Goal: Communication & Community: Connect with others

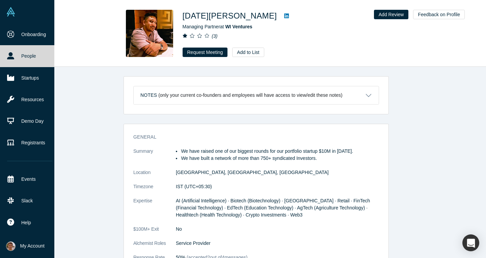
scroll to position [617, 0]
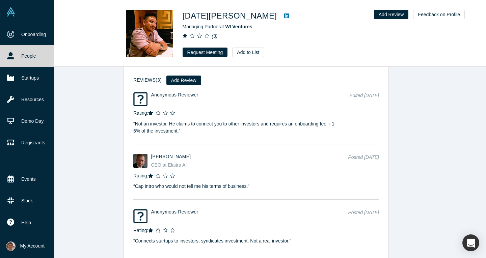
click at [10, 12] on img at bounding box center [10, 11] width 9 height 9
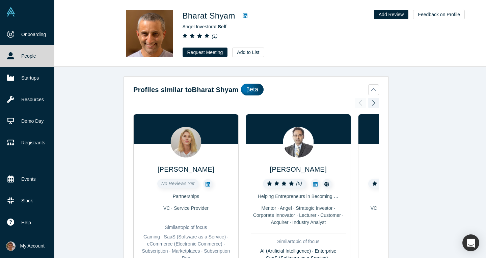
click at [11, 17] on link at bounding box center [27, 12] width 54 height 24
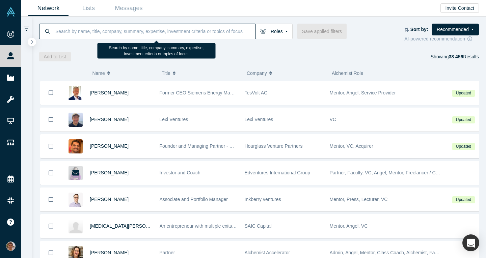
click at [169, 33] on input at bounding box center [155, 31] width 201 height 16
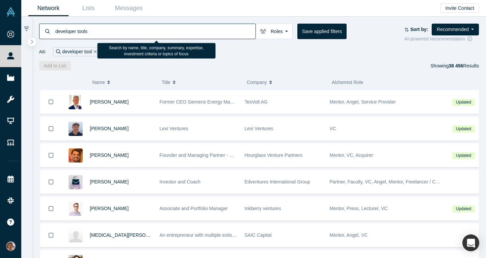
type input "developer tools"
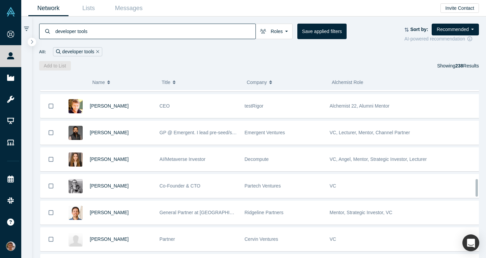
scroll to position [848, 0]
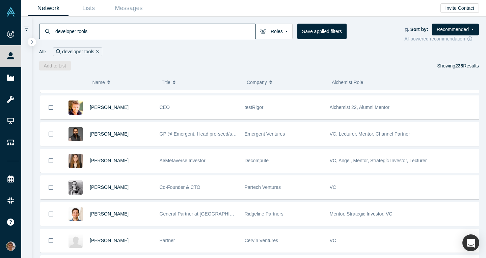
click at [375, 39] on div "developer tools Roles Founders Faculty Mentors Alumni Mentor Angels VCs Corpora…" at bounding box center [222, 32] width 366 height 16
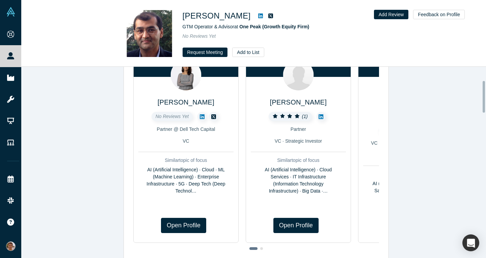
scroll to position [82, 0]
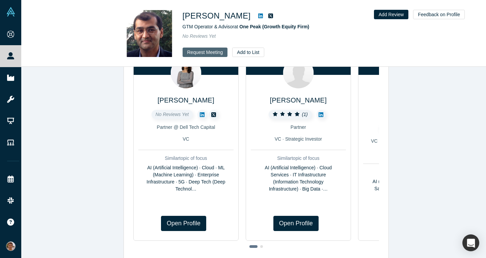
click at [197, 48] on button "Request Meeting" at bounding box center [205, 52] width 45 height 9
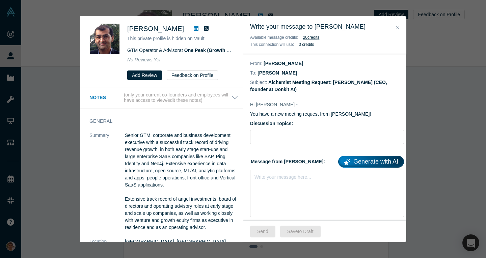
click at [291, 124] on label "Discussion Topics:" at bounding box center [327, 123] width 154 height 7
click at [291, 130] on input "Discussion Topics:" at bounding box center [327, 137] width 154 height 14
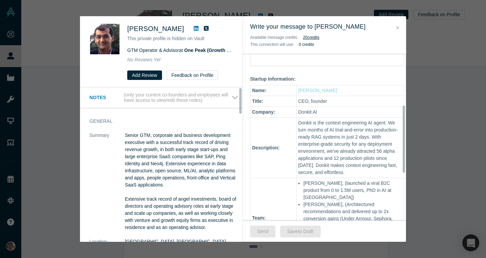
scroll to position [0, 0]
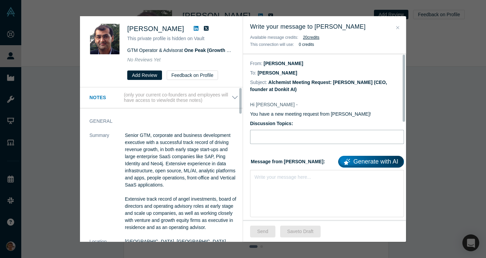
click at [285, 142] on input "Discussion Topics:" at bounding box center [327, 137] width 154 height 14
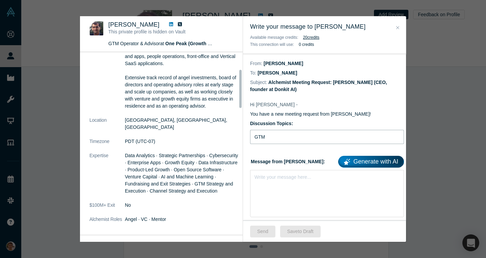
scroll to position [87, 0]
type input "GTM advice for dev2dev startup"
click at [293, 181] on div "Write your message here..." at bounding box center [327, 193] width 154 height 47
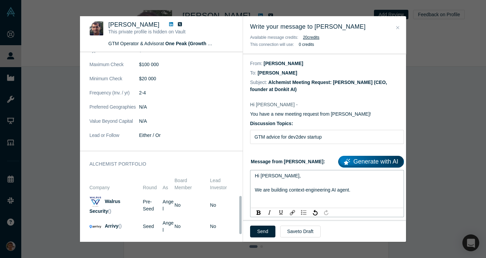
scroll to position [758, 0]
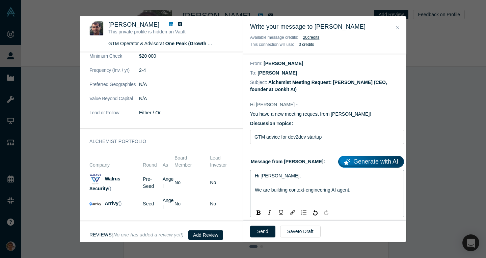
click at [339, 191] on span "Hi Fawad, We are building context-engineering AI agent." at bounding box center [303, 183] width 96 height 20
click at [350, 191] on span "Hi Fawad, We are building context-engineering AI agent." at bounding box center [303, 183] width 96 height 20
click at [356, 193] on div "Hi Fawad, We are building context-engineering AI agent." at bounding box center [327, 183] width 145 height 21
click at [264, 198] on span "Hi Fawad, We are building context-engineering AI agent, and I think that your e…" at bounding box center [325, 186] width 140 height 27
click at [335, 194] on div "Hi Fawad, We are building context-engineering AI agent, and I think that your p…" at bounding box center [327, 187] width 145 height 28
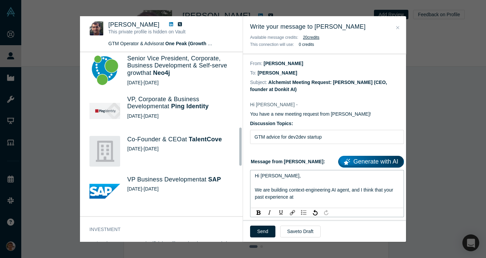
scroll to position [381, 0]
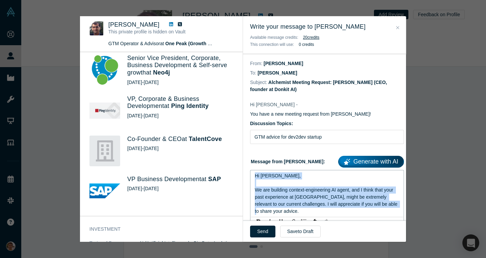
copy span "Hi Fawad, We are building context-engineering AI agent, and I think that your p…"
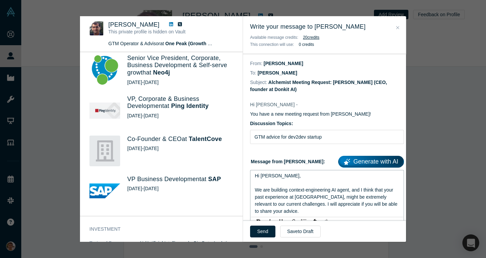
click at [331, 210] on div "Hi Fawad, We are building context-engineering AI agent, and I think that your p…" at bounding box center [327, 194] width 145 height 43
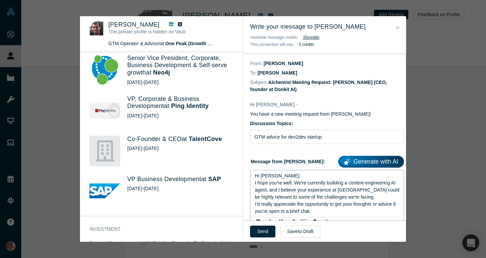
click at [322, 175] on div "Hi Fawad," at bounding box center [327, 176] width 145 height 7
drag, startPoint x: 294, startPoint y: 192, endPoint x: 237, endPoint y: 183, distance: 57.7
click at [237, 183] on div "Fawad Zakariya This private profile is hidden on Vault GTM Operator & Advisor a…" at bounding box center [243, 129] width 326 height 226
click at [301, 178] on div "Hi Fawad, We're currently building a context-engineering AI agent, and I believ…" at bounding box center [327, 187] width 145 height 28
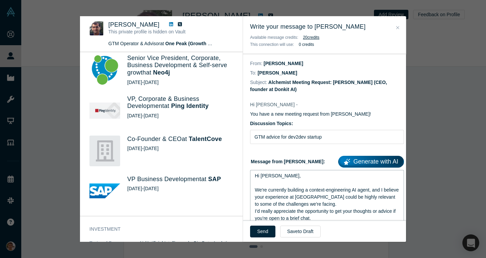
click at [272, 188] on span "Hi Fawad, We're currently building a context-engineering AI agent, and I believ…" at bounding box center [327, 190] width 145 height 34
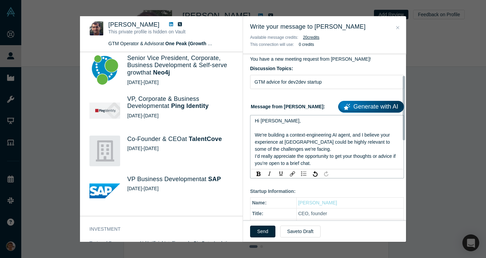
scroll to position [83, 0]
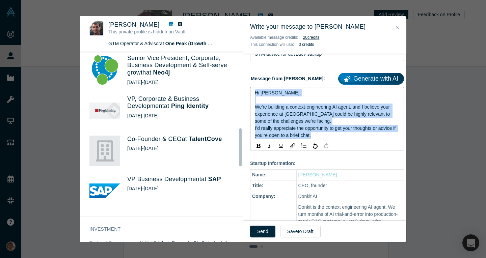
drag, startPoint x: 319, startPoint y: 130, endPoint x: 248, endPoint y: 85, distance: 83.6
click at [248, 85] on div "Hi Fawad - You have a new meeting request from Mikhail Baklanov! Discussion Top…" at bounding box center [327, 201] width 168 height 381
copy div "Hi Fawad, We're building a context-engineering AI agent, and I believe your exp…"
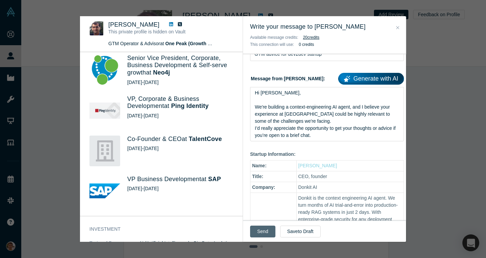
click at [260, 231] on button "Send" at bounding box center [262, 232] width 25 height 12
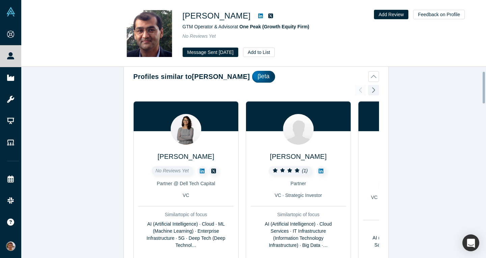
scroll to position [26, 0]
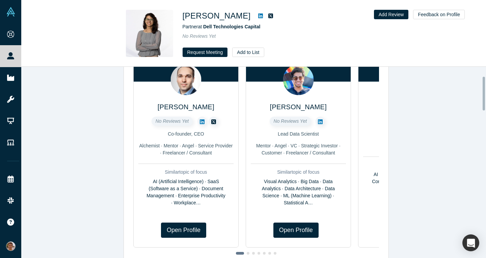
scroll to position [65, 0]
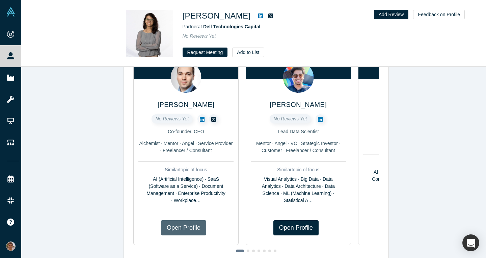
click at [189, 224] on link "Open Profile" at bounding box center [183, 228] width 45 height 15
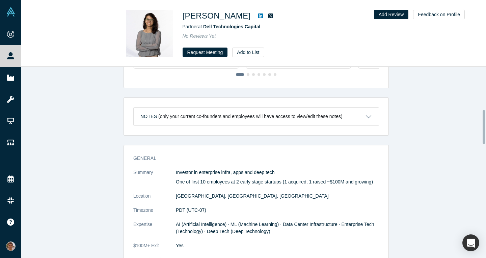
scroll to position [233, 0]
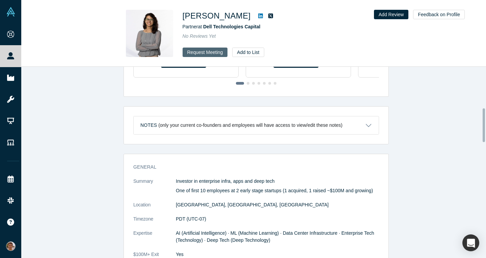
click at [205, 54] on button "Request Meeting" at bounding box center [205, 52] width 45 height 9
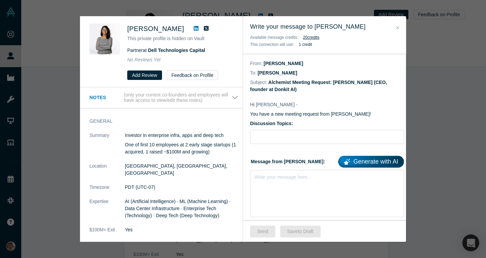
click at [194, 31] on icon at bounding box center [196, 28] width 5 height 5
click at [292, 178] on div "rdw-editor" at bounding box center [327, 176] width 145 height 7
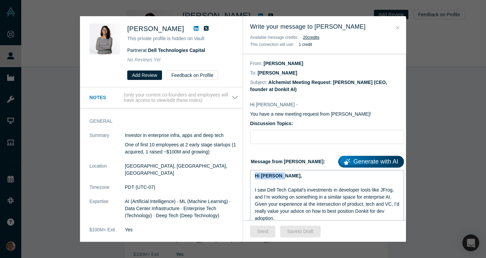
drag, startPoint x: 287, startPoint y: 178, endPoint x: 248, endPoint y: 177, distance: 39.2
click at [284, 181] on div "rdw-editor" at bounding box center [327, 183] width 145 height 7
click at [300, 137] on input "Discussion Topics:" at bounding box center [327, 137] width 154 height 14
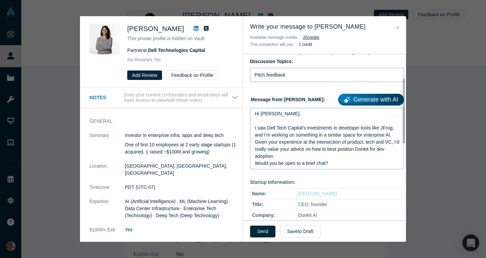
scroll to position [62, 0]
click at [309, 79] on input "Pitch feedback" at bounding box center [327, 75] width 154 height 14
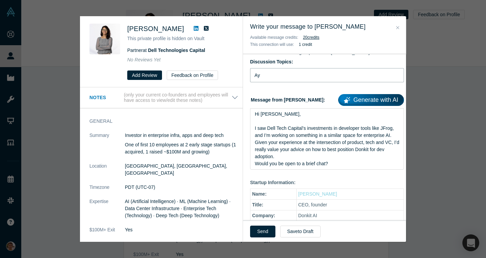
type input "А"
type input "Positioning for AI devtool"
click at [263, 226] on button "Send" at bounding box center [262, 232] width 25 height 12
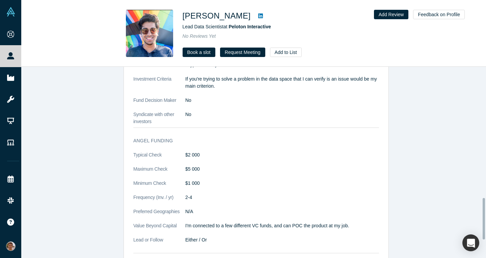
scroll to position [604, 0]
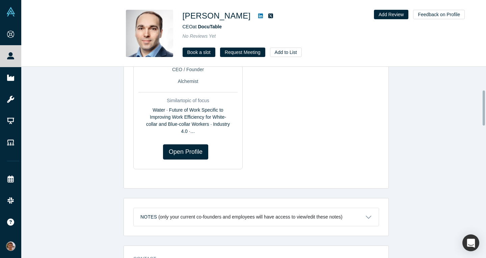
scroll to position [127, 0]
click at [196, 48] on link "Book a slot" at bounding box center [199, 52] width 33 height 9
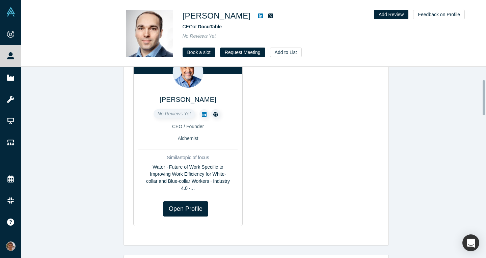
scroll to position [71, 0]
click at [202, 113] on icon at bounding box center [204, 113] width 5 height 5
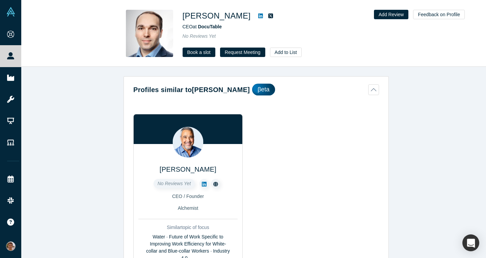
click at [263, 19] on icon at bounding box center [260, 15] width 5 height 5
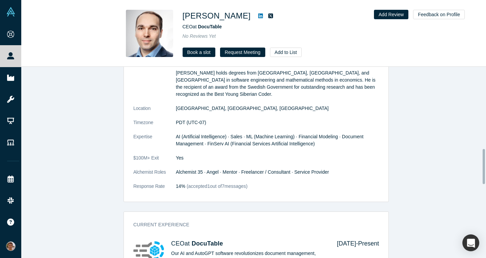
scroll to position [480, 0]
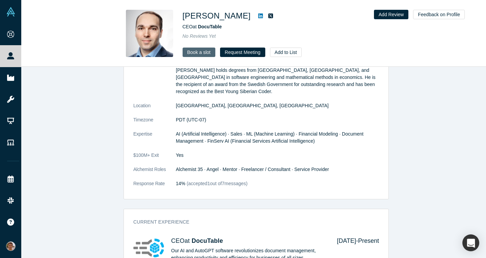
click at [194, 50] on link "Book a slot" at bounding box center [199, 52] width 33 height 9
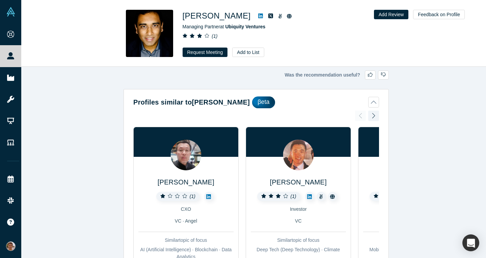
click at [258, 17] on icon at bounding box center [260, 16] width 5 height 5
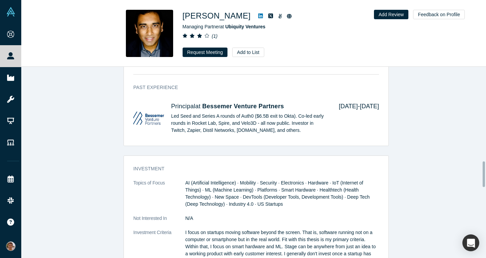
scroll to position [710, 0]
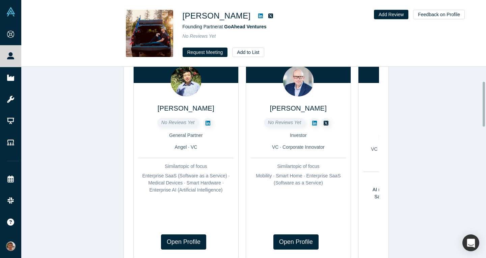
scroll to position [61, 0]
click at [207, 126] on link at bounding box center [207, 122] width 9 height 9
click at [312, 125] on icon at bounding box center [314, 123] width 5 height 5
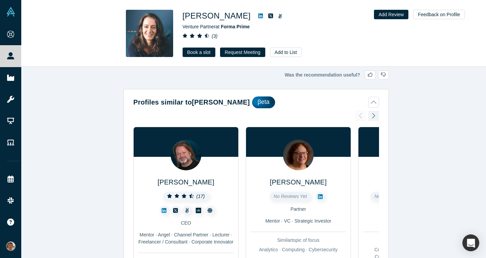
click at [263, 17] on icon at bounding box center [260, 16] width 5 height 5
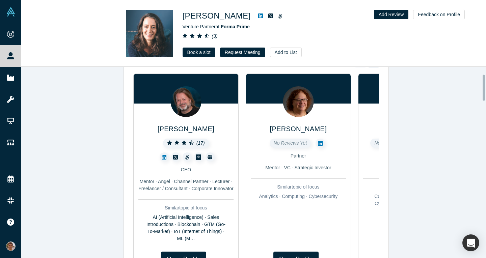
scroll to position [54, 0]
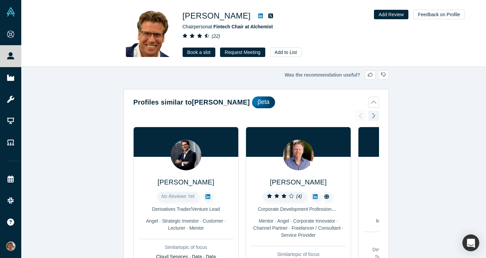
click at [258, 19] on icon at bounding box center [260, 15] width 5 height 5
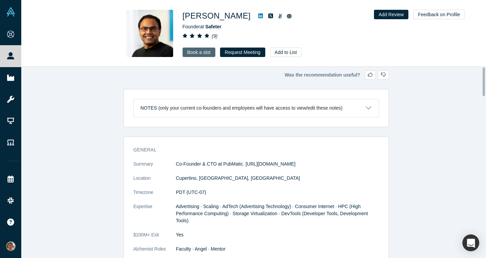
click at [198, 53] on link "Book a slot" at bounding box center [199, 52] width 33 height 9
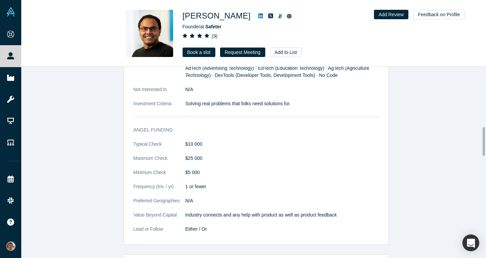
scroll to position [373, 0]
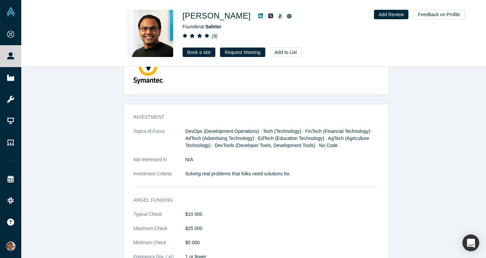
click at [256, 13] on link at bounding box center [261, 16] width 10 height 8
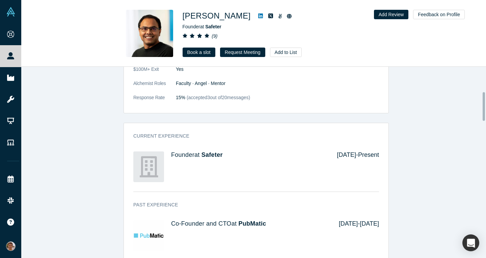
scroll to position [166, 0]
click at [196, 53] on link "Book a slot" at bounding box center [199, 52] width 33 height 9
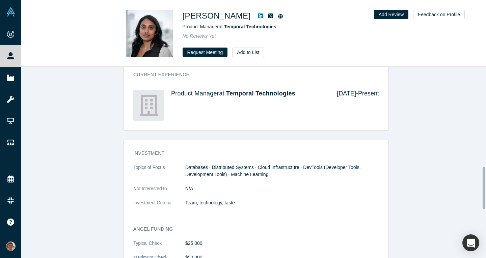
scroll to position [482, 0]
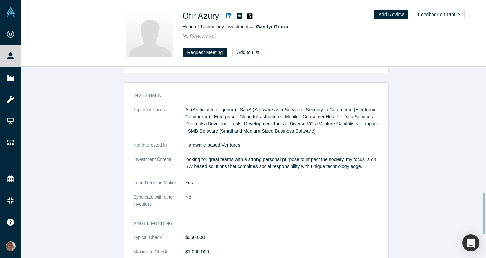
scroll to position [597, 0]
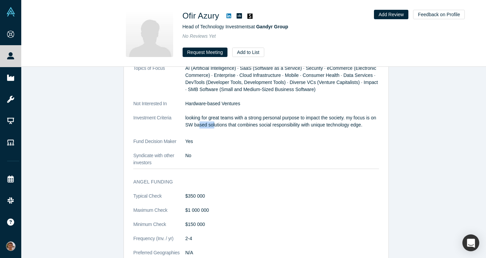
drag, startPoint x: 196, startPoint y: 118, endPoint x: 211, endPoint y: 120, distance: 14.7
click at [211, 120] on p "looking for great teams with a strong personal purpose to impact the society. m…" at bounding box center [282, 122] width 194 height 14
click at [224, 153] on dl "Topics of Focus AI (Artificial Intelligence) · SaaS (Software as a Service) · S…" at bounding box center [256, 116] width 246 height 102
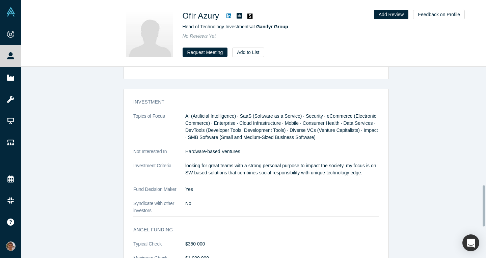
scroll to position [550, 0]
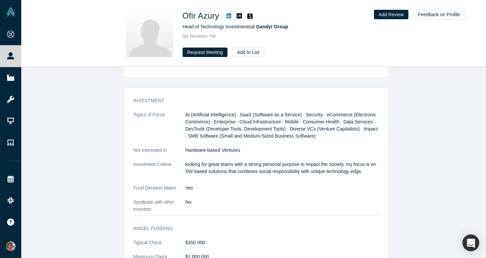
click at [230, 14] on icon at bounding box center [229, 15] width 5 height 5
click at [188, 53] on button "Request Meeting" at bounding box center [205, 52] width 45 height 9
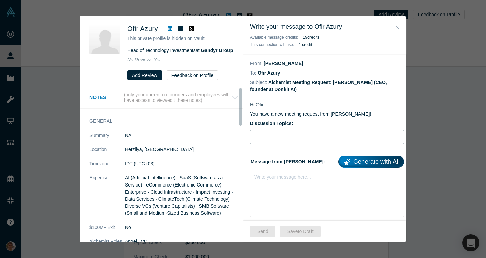
click at [268, 144] on input "Discussion Topics:" at bounding box center [327, 137] width 154 height 14
type input "GTM advice"
click at [268, 178] on div "rdw-editor" at bounding box center [327, 176] width 145 height 7
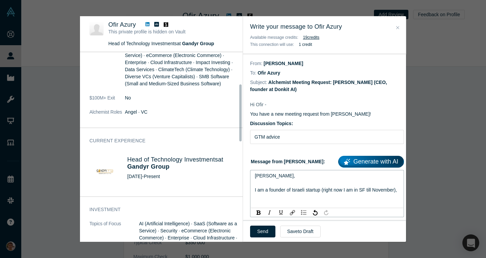
scroll to position [91, 0]
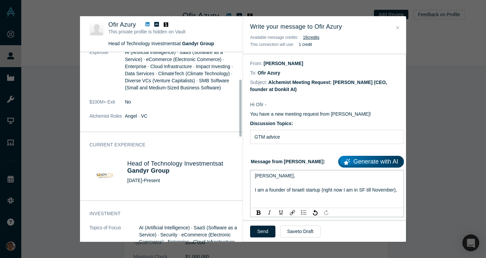
click at [283, 194] on div "Shalom Ofir, I am a founder of Israeli startup (right now I am in SF till Novem…" at bounding box center [327, 183] width 145 height 21
click at [282, 138] on input "GTM advice" at bounding box center [327, 137] width 154 height 14
type input "D"
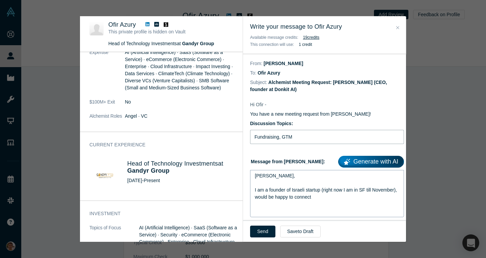
type input "Fundraising, GTM"
click at [361, 199] on div "Shalom Ofir, I am a founder of Israeli startup (right now I am in SF till Novem…" at bounding box center [327, 187] width 145 height 28
click at [272, 229] on button "Send" at bounding box center [262, 232] width 25 height 12
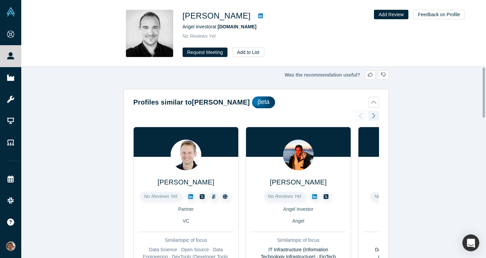
click at [263, 15] on icon at bounding box center [260, 16] width 5 height 5
click at [200, 50] on button "Request Meeting" at bounding box center [205, 52] width 45 height 9
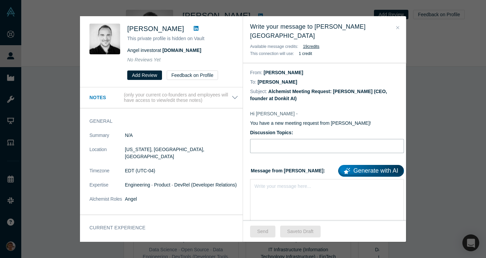
click at [289, 141] on input "Discussion Topics:" at bounding box center [327, 146] width 154 height 14
type input "Pitch feedback"
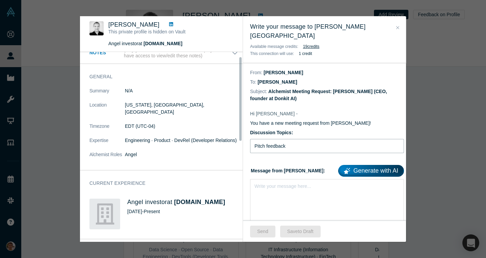
scroll to position [9, 0]
click at [284, 179] on div "Write your message here..." at bounding box center [327, 202] width 154 height 47
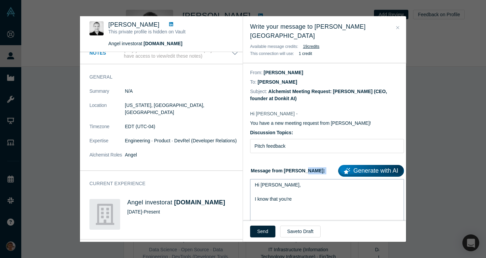
drag, startPoint x: 310, startPoint y: 195, endPoint x: 257, endPoint y: 174, distance: 57.3
click at [257, 179] on div "Hi [PERSON_NAME], I know that you're" at bounding box center [327, 202] width 154 height 47
drag, startPoint x: 294, startPoint y: 194, endPoint x: 248, endPoint y: 180, distance: 47.8
drag, startPoint x: 286, startPoint y: 187, endPoint x: 248, endPoint y: 173, distance: 40.5
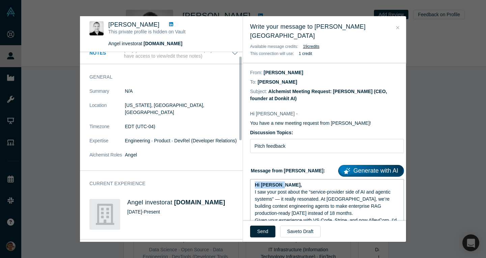
drag, startPoint x: 254, startPoint y: 170, endPoint x: 239, endPoint y: 170, distance: 14.5
click at [239, 170] on div "[PERSON_NAME] This private profile is hidden on Vault Angel investor at [DOMAIN…" at bounding box center [243, 129] width 326 height 226
click at [287, 189] on span "I saw your post about the “service-provider side of AI and agentic systems” — i…" at bounding box center [323, 202] width 137 height 27
click at [322, 190] on span "I saw your post about the “service-provider side of AI and agentic systems” — i…" at bounding box center [323, 202] width 137 height 27
click at [320, 192] on span "I saw your post about the “service-provider side of AI and agentic systems” — i…" at bounding box center [323, 202] width 137 height 27
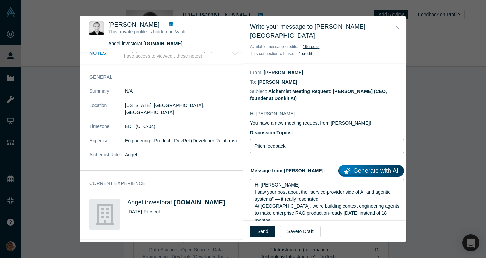
click at [320, 143] on input "Pitch feedback" at bounding box center [327, 146] width 154 height 14
click at [314, 139] on input "Pitch feedback" at bounding box center [327, 146] width 154 height 14
type input "Positioning"
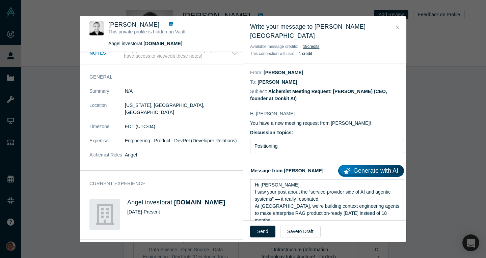
click at [331, 225] on span "Given your experience with VS Code, Stripe, and now AlleyCorp, I’d love to get …" at bounding box center [327, 231] width 144 height 12
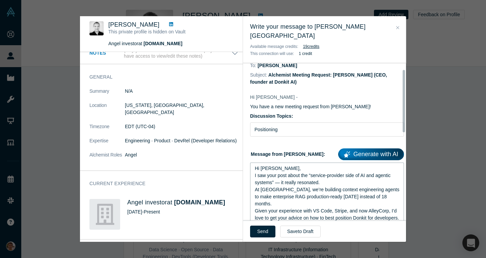
scroll to position [17, 0]
click at [345, 177] on span "I saw your post about the “service-provider side of AI and agentic systems” — i…" at bounding box center [328, 190] width 146 height 34
click at [346, 176] on div "I saw your post about the “service-provider side of AI and agentic systems” — i…" at bounding box center [327, 189] width 145 height 35
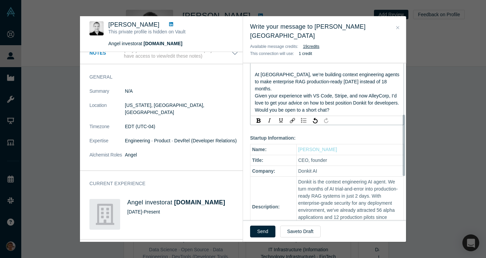
scroll to position [139, 0]
click at [335, 95] on div "Given your experience with VS Code, Stripe, and now AlleyCorp, I’d love to get …" at bounding box center [327, 99] width 145 height 14
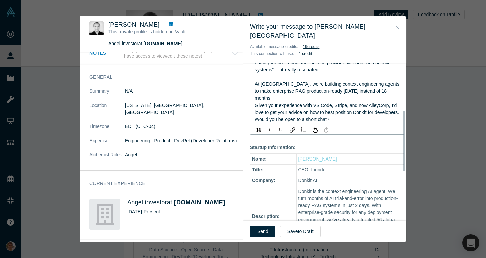
scroll to position [129, 0]
click at [258, 229] on button "Send" at bounding box center [262, 232] width 25 height 12
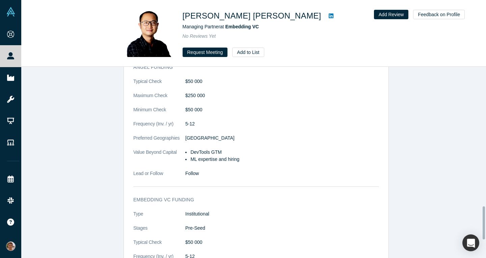
scroll to position [809, 0]
click at [200, 50] on button "Request Meeting" at bounding box center [205, 52] width 45 height 9
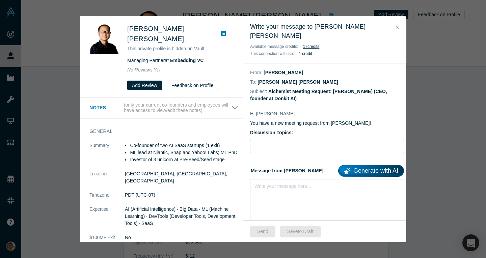
click at [397, 27] on icon "Close" at bounding box center [398, 27] width 3 height 3
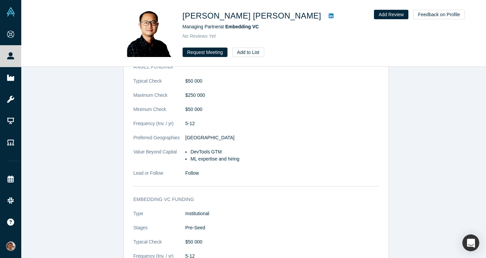
click at [329, 16] on icon at bounding box center [331, 16] width 5 height 5
click at [195, 52] on button "Request Meeting" at bounding box center [205, 52] width 45 height 9
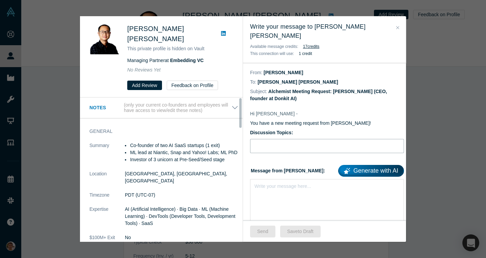
click at [329, 139] on input "Discussion Topics:" at bounding box center [327, 146] width 154 height 14
click at [271, 187] on div "Write your message here..." at bounding box center [327, 202] width 154 height 47
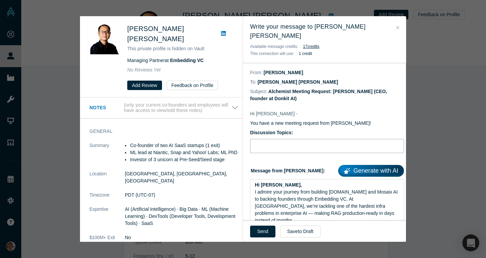
click at [291, 139] on input "Discussion Topics:" at bounding box center [327, 146] width 154 height 14
type input "GTM advice for dev2dev startup"
drag, startPoint x: 295, startPoint y: 174, endPoint x: 248, endPoint y: 173, distance: 46.6
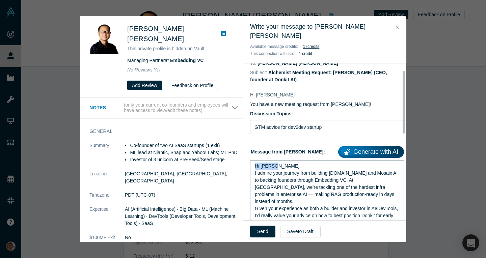
scroll to position [20, 0]
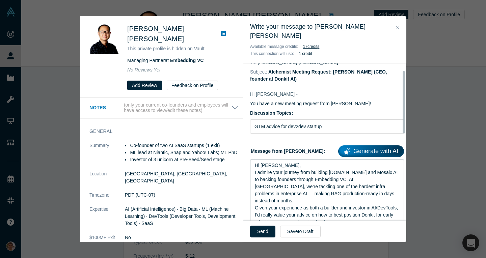
click at [356, 186] on div "I admire your journey from building Eve.Legal and Mosaix AI to backing founders…" at bounding box center [327, 186] width 145 height 35
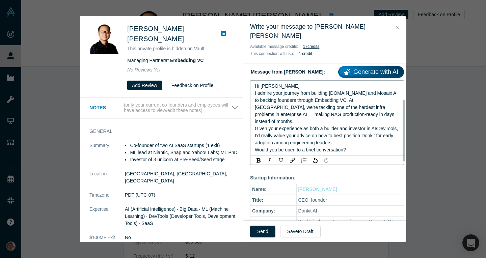
click at [372, 134] on div "Given your experience as both a builder and investor in AI/DevTools, I’d really…" at bounding box center [327, 135] width 145 height 21
click at [343, 92] on span "I admire your journey from building Eve.Legal and Mosaix AI to backing founders…" at bounding box center [327, 108] width 144 height 34
click at [311, 83] on div "Hi Roger," at bounding box center [327, 86] width 145 height 7
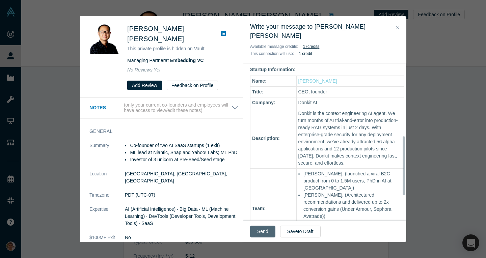
click at [257, 231] on button "Send" at bounding box center [262, 232] width 25 height 12
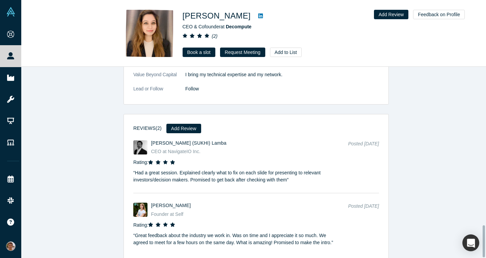
scroll to position [946, 0]
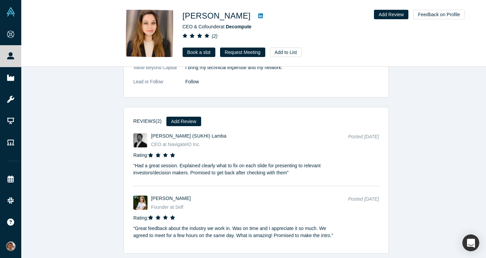
click at [258, 15] on icon at bounding box center [260, 16] width 5 height 5
click at [193, 52] on link "Book a slot" at bounding box center [199, 52] width 33 height 9
click at [203, 53] on link "Book a slot" at bounding box center [199, 52] width 33 height 9
click at [197, 43] on div "[PERSON_NAME] CEO & Cofounder at Decompute ( 2 ) Book a slot Request Meeting Ad…" at bounding box center [277, 33] width 189 height 47
click at [196, 48] on link "Book a slot" at bounding box center [199, 52] width 33 height 9
